Goal: Transaction & Acquisition: Purchase product/service

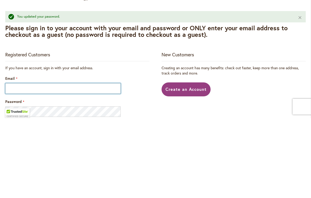
scroll to position [80, 0]
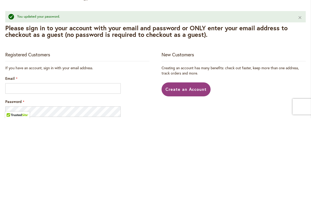
click at [142, 179] on div "Password" at bounding box center [77, 188] width 144 height 18
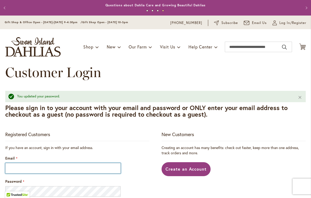
click at [45, 167] on input "Email" at bounding box center [62, 168] width 115 height 11
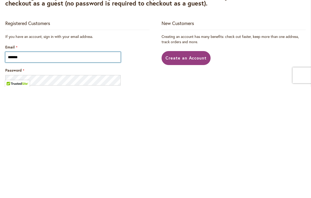
type input "**********"
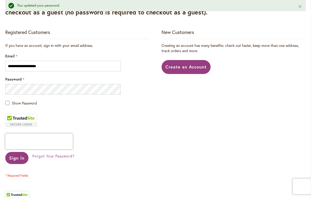
scroll to position [103, 0]
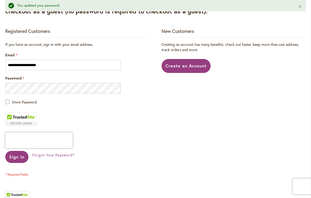
click at [21, 157] on span "Sign In" at bounding box center [16, 157] width 15 height 6
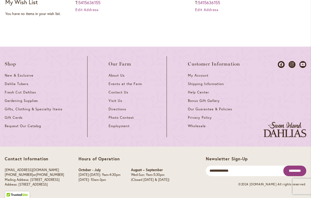
scroll to position [207, 0]
click at [23, 83] on span "Dahlia Tubers" at bounding box center [17, 84] width 24 height 4
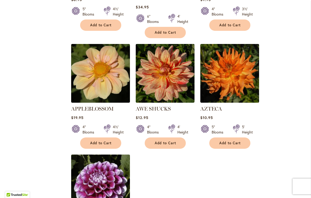
scroll to position [538, 0]
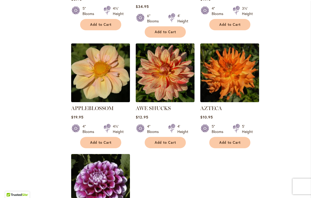
click at [101, 140] on span "Add to Cart" at bounding box center [101, 142] width 22 height 4
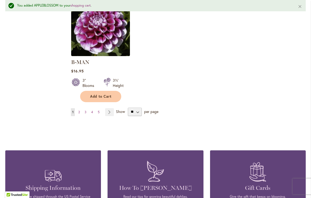
scroll to position [707, 0]
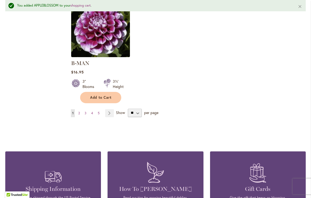
click at [81, 109] on link "Page 2" at bounding box center [79, 113] width 4 height 8
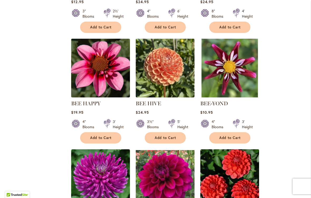
scroll to position [425, 0]
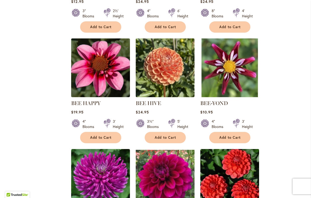
click at [228, 137] on span "Add to Cart" at bounding box center [230, 137] width 22 height 4
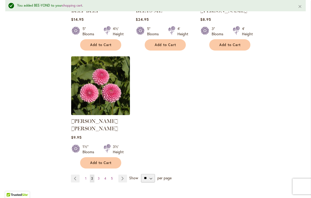
scroll to position [642, 0]
click at [100, 174] on link "Page 3" at bounding box center [98, 178] width 4 height 8
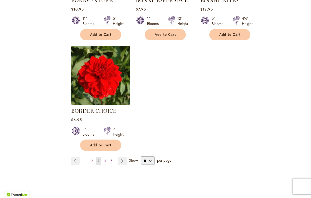
scroll to position [639, 0]
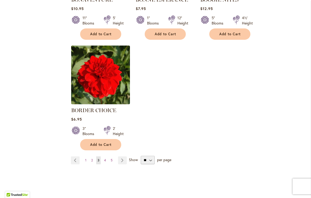
click at [107, 161] on link "Page 4" at bounding box center [105, 160] width 4 height 8
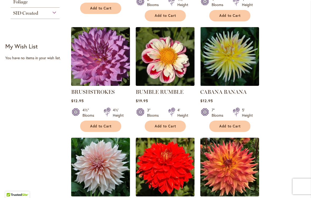
scroll to position [333, 0]
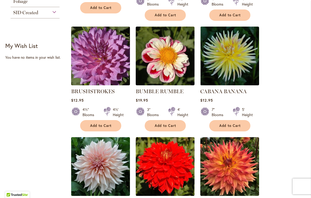
click at [166, 126] on span "Add to Cart" at bounding box center [166, 125] width 22 height 4
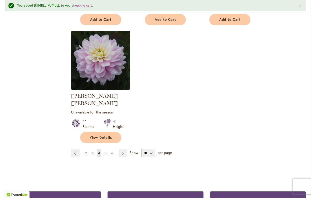
scroll to position [675, 0]
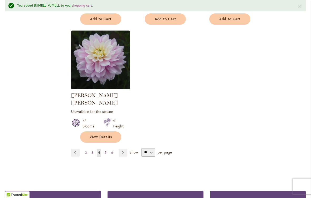
click at [107, 149] on link "Page 5" at bounding box center [105, 153] width 4 height 8
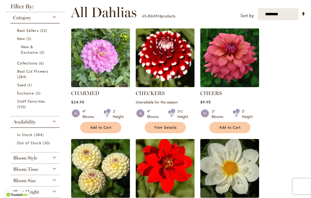
scroll to position [103, 0]
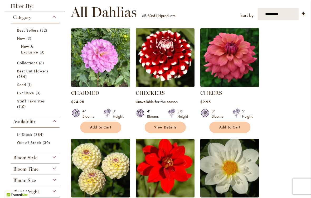
click at [107, 126] on span "Add to Cart" at bounding box center [101, 127] width 22 height 4
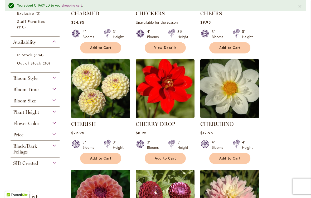
scroll to position [197, 0]
click at [103, 159] on span "Add to Cart" at bounding box center [101, 158] width 22 height 4
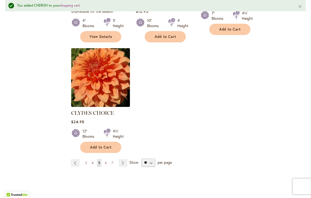
scroll to position [665, 0]
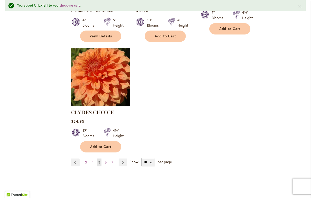
click at [107, 158] on link "Page 6" at bounding box center [105, 162] width 4 height 8
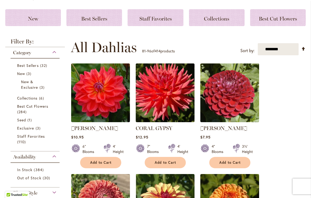
scroll to position [68, 0]
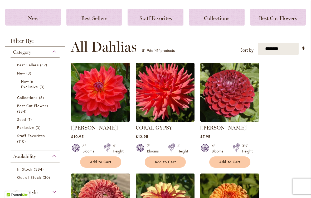
click at [234, 163] on span "Add to Cart" at bounding box center [230, 162] width 22 height 4
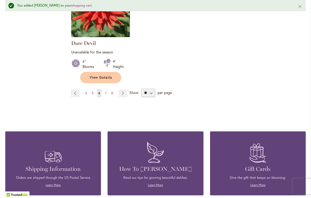
scroll to position [741, 0]
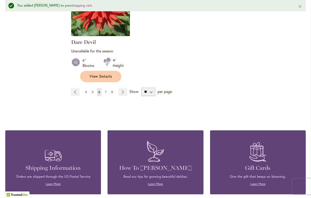
click at [106, 88] on link "Page 7" at bounding box center [105, 92] width 4 height 8
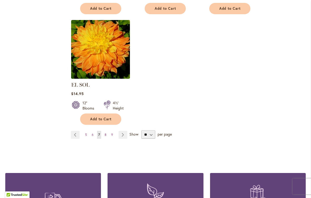
scroll to position [673, 0]
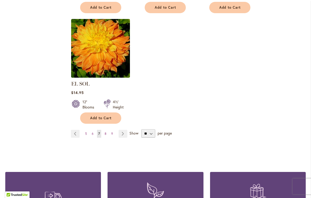
click at [107, 130] on link "Page 8" at bounding box center [105, 134] width 4 height 8
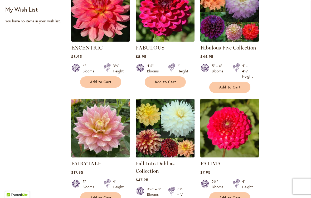
scroll to position [370, 0]
click at [103, 81] on span "Add to Cart" at bounding box center [101, 82] width 22 height 4
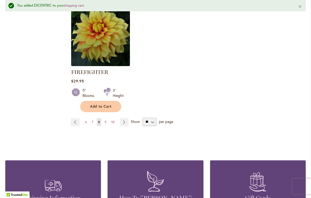
scroll to position [719, 0]
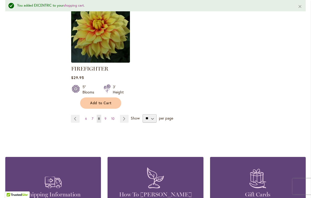
click at [106, 117] on span "9" at bounding box center [106, 119] width 2 height 4
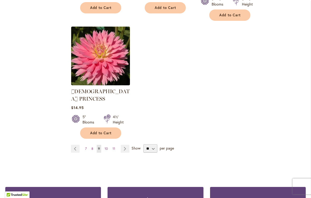
scroll to position [691, 0]
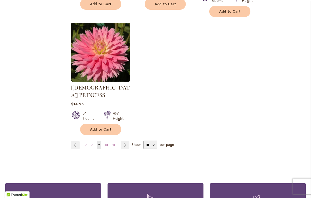
click at [106, 143] on span "10" at bounding box center [106, 145] width 3 height 4
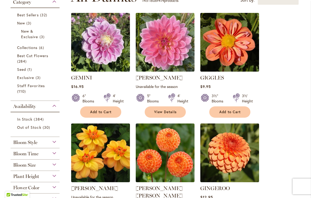
scroll to position [119, 0]
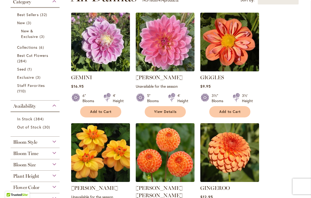
click at [230, 113] on span "Add to Cart" at bounding box center [230, 112] width 22 height 4
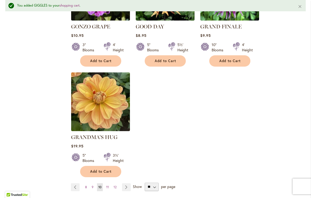
scroll to position [634, 0]
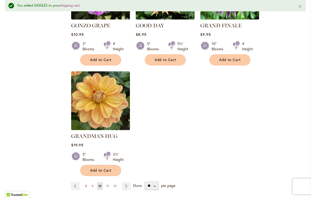
click at [108, 184] on span "11" at bounding box center [107, 186] width 3 height 4
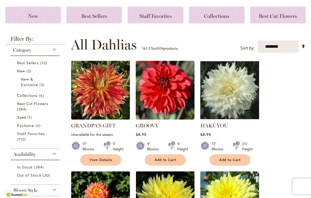
scroll to position [71, 0]
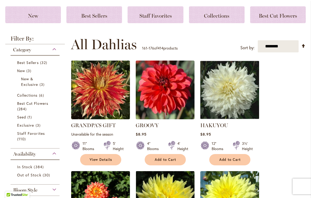
click at [166, 160] on span "Add to Cart" at bounding box center [166, 159] width 22 height 4
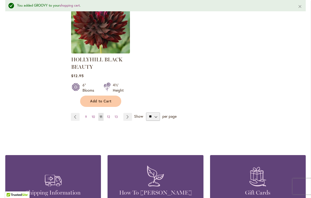
scroll to position [724, 0]
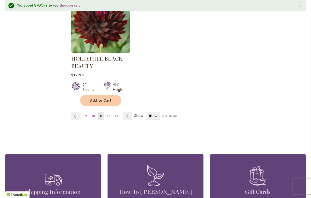
click at [108, 116] on span "12" at bounding box center [108, 116] width 3 height 4
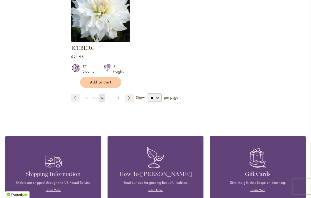
scroll to position [709, 0]
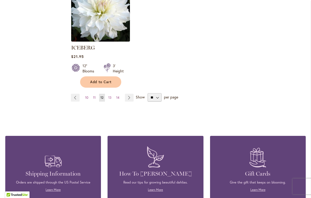
click at [108, 96] on span "13" at bounding box center [109, 98] width 3 height 4
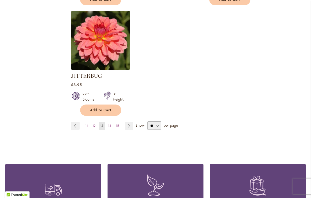
scroll to position [694, 0]
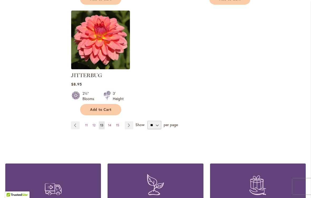
click at [111, 123] on span "14" at bounding box center [109, 125] width 3 height 4
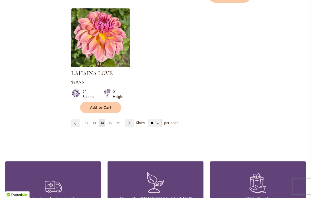
scroll to position [684, 0]
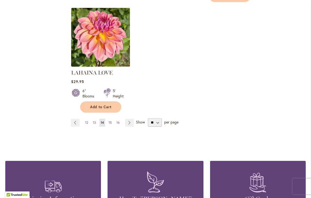
click at [111, 121] on span "15" at bounding box center [109, 123] width 3 height 4
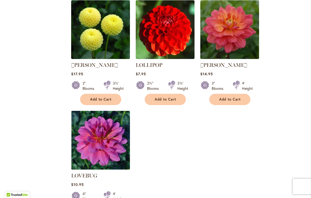
scroll to position [589, 0]
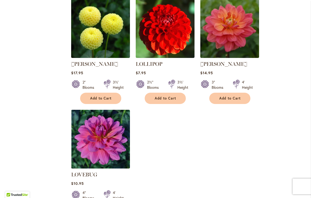
click at [232, 93] on button "Add to Cart" at bounding box center [229, 98] width 41 height 11
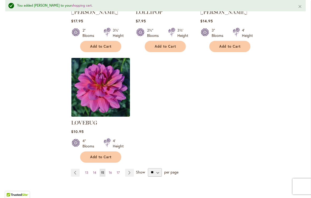
scroll to position [655, 0]
click at [111, 170] on span "16" at bounding box center [110, 172] width 3 height 4
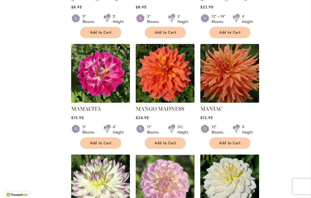
scroll to position [427, 0]
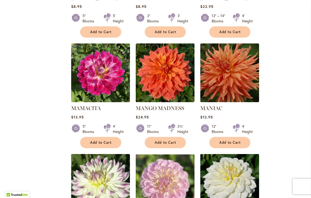
click at [103, 140] on span "Add to Cart" at bounding box center [101, 142] width 22 height 4
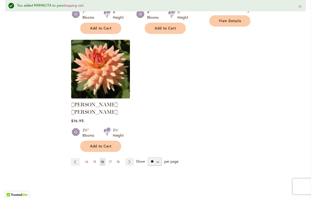
scroll to position [673, 0]
click at [112, 158] on link "Page 17" at bounding box center [110, 162] width 6 height 8
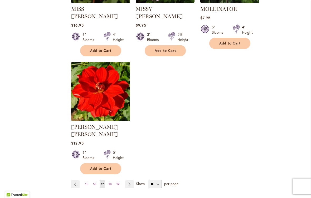
scroll to position [630, 0]
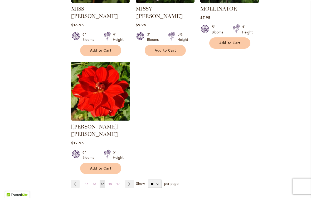
click at [111, 182] on span "18" at bounding box center [109, 184] width 3 height 4
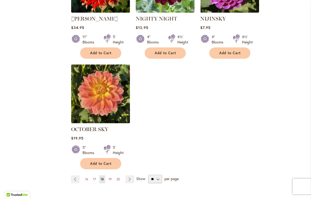
scroll to position [628, 0]
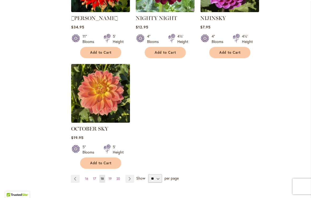
click at [110, 177] on span "19" at bounding box center [109, 179] width 3 height 4
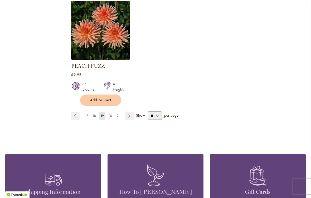
scroll to position [698, 0]
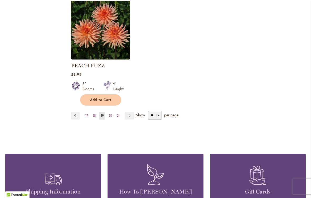
click at [111, 113] on span "20" at bounding box center [109, 115] width 3 height 4
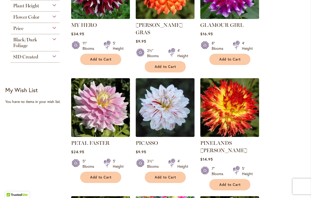
scroll to position [289, 0]
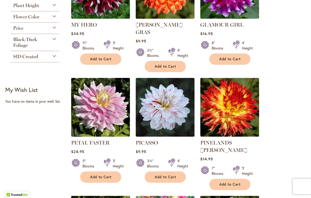
click at [164, 175] on span "Add to Cart" at bounding box center [166, 177] width 22 height 4
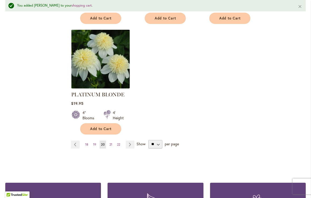
scroll to position [700, 0]
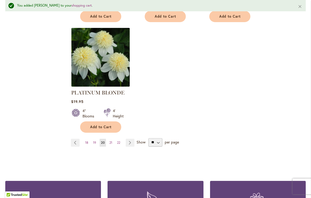
click at [110, 141] on span "21" at bounding box center [110, 143] width 3 height 4
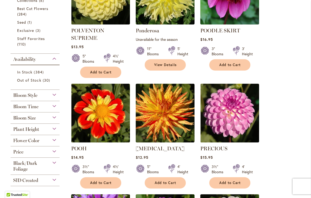
scroll to position [166, 0]
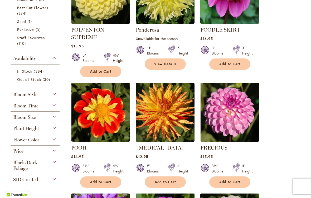
click at [103, 183] on span "Add to Cart" at bounding box center [101, 182] width 22 height 4
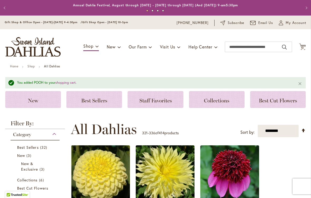
scroll to position [0, 0]
click at [300, 48] on span "13 13 items" at bounding box center [302, 48] width 5 height 3
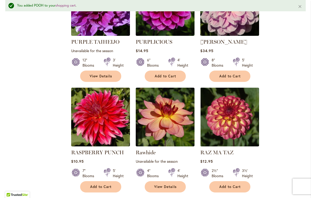
scroll to position [397, 0]
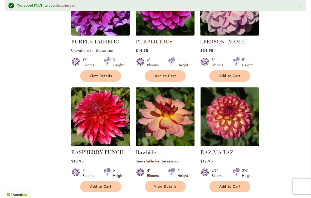
click at [230, 187] on span "Add to Cart" at bounding box center [230, 186] width 22 height 4
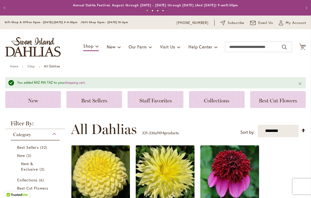
scroll to position [0, 0]
click at [304, 47] on span "14" at bounding box center [302, 47] width 3 height 3
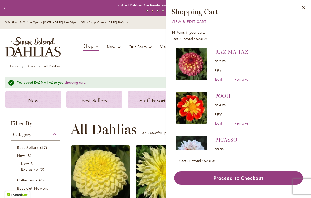
click at [249, 179] on button "Proceed to Checkout" at bounding box center [238, 177] width 128 height 13
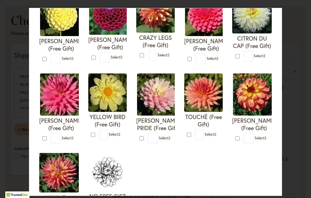
scroll to position [143, 0]
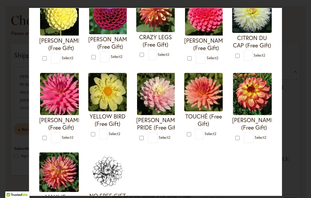
type input "*"
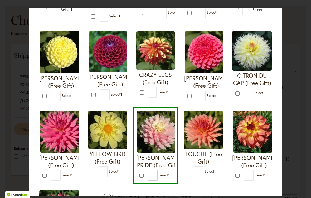
scroll to position [105, 0]
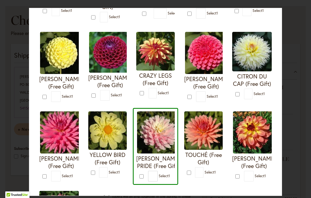
type input "*"
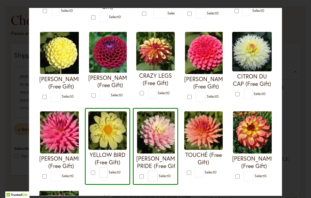
type input "*"
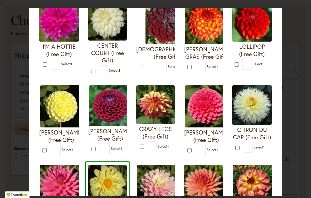
scroll to position [51, 0]
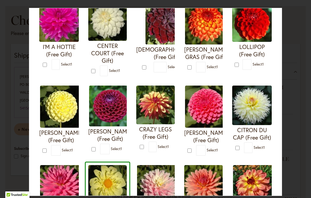
type input "*"
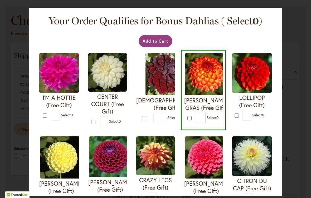
scroll to position [0, 0]
click at [154, 44] on button "Add to Cart" at bounding box center [155, 41] width 34 height 12
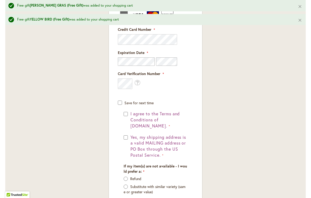
scroll to position [415, 0]
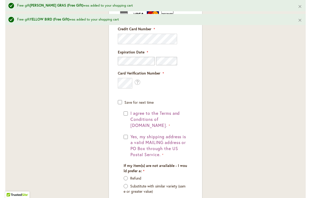
click at [128, 111] on div "I agree to the Terms and Conditions of [DOMAIN_NAME]." at bounding box center [155, 119] width 64 height 18
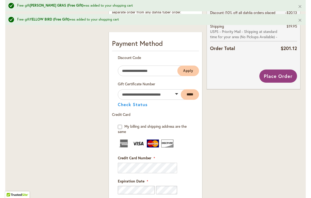
scroll to position [286, 0]
click at [284, 77] on span "Place Order" at bounding box center [278, 76] width 29 height 6
